Goal: Task Accomplishment & Management: Use online tool/utility

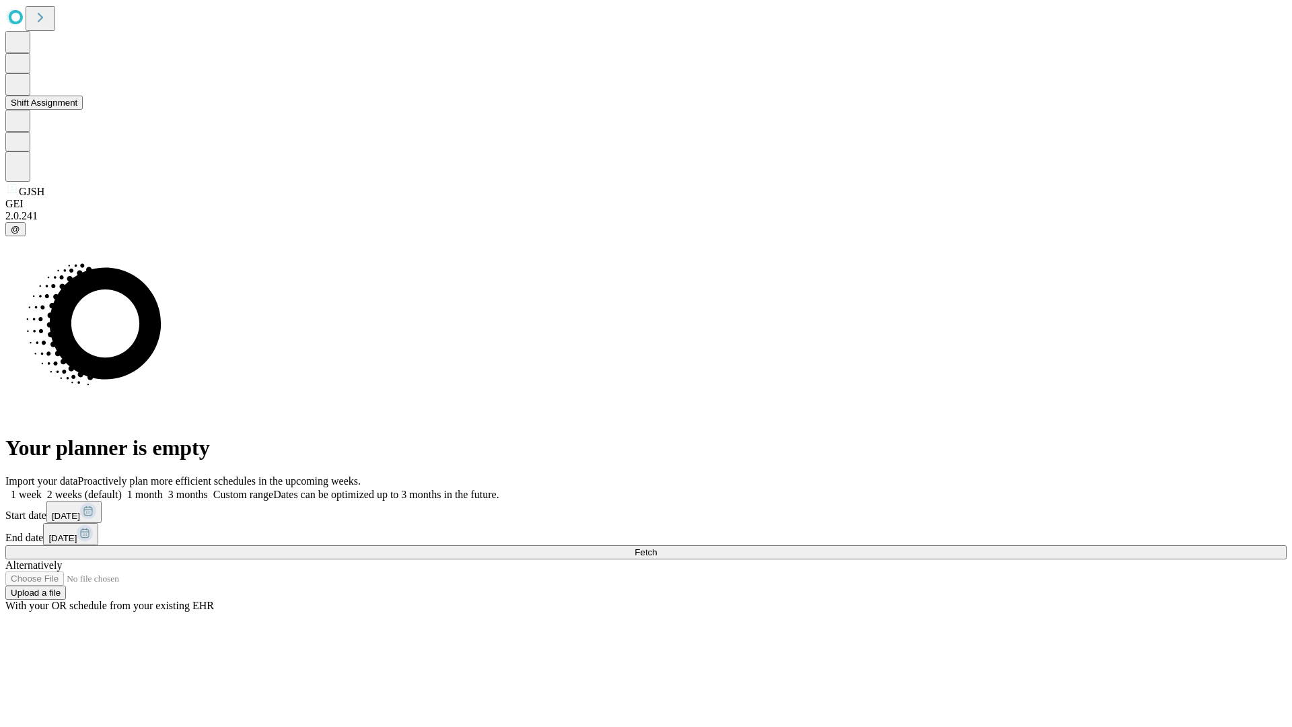
click at [83, 110] on button "Shift Assignment" at bounding box center [43, 103] width 77 height 14
